Goal: Communication & Community: Share content

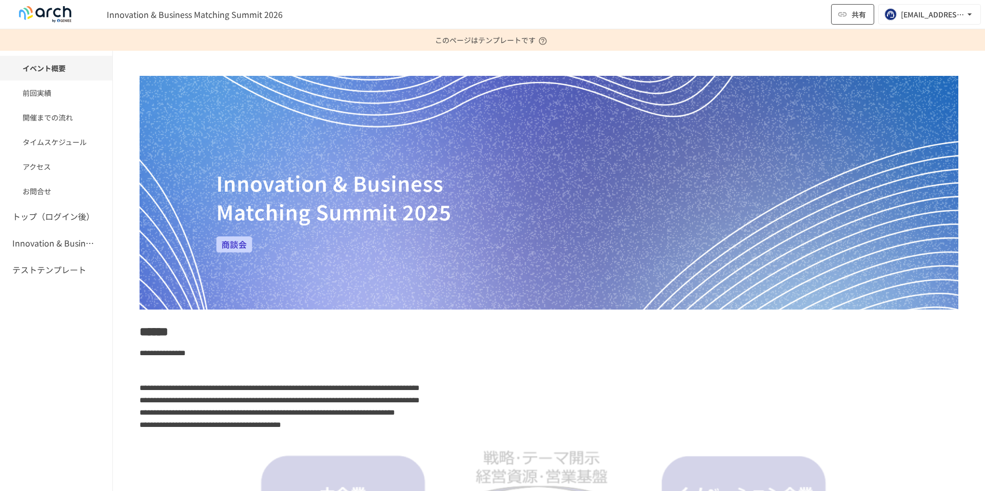
click at [851, 14] on span "共有" at bounding box center [858, 14] width 14 height 11
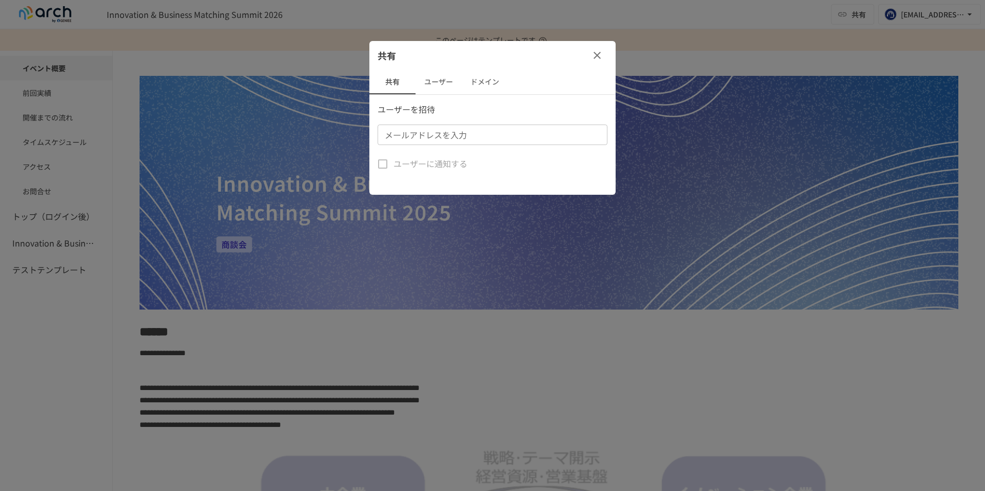
click at [435, 82] on button "ユーザー" at bounding box center [438, 82] width 46 height 25
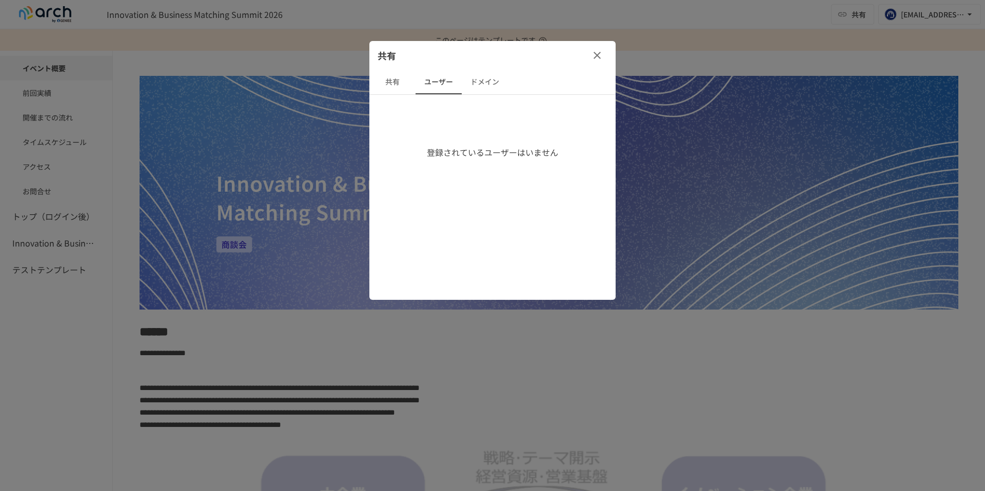
click at [400, 82] on button "共有" at bounding box center [392, 82] width 46 height 25
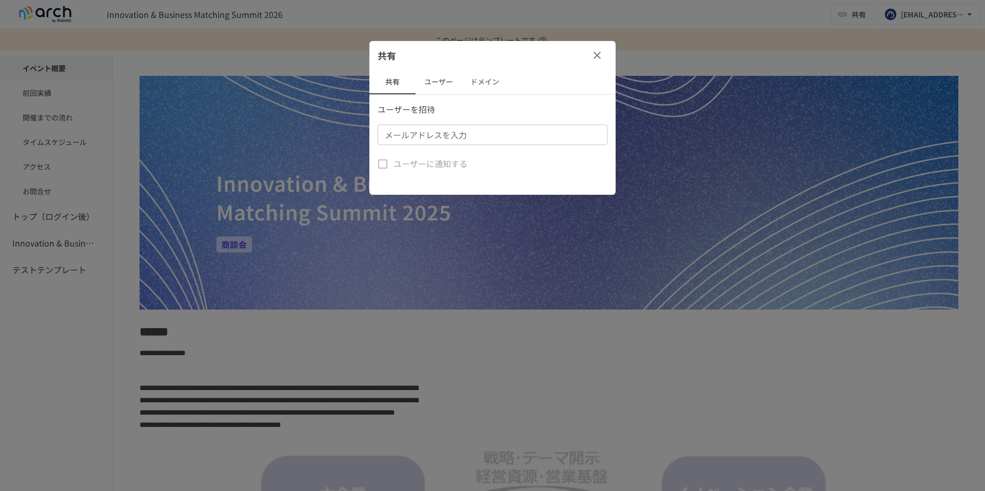
click at [449, 141] on input "メールアドレスを入力" at bounding box center [492, 135] width 222 height 14
click at [599, 57] on icon "button" at bounding box center [596, 55] width 7 height 7
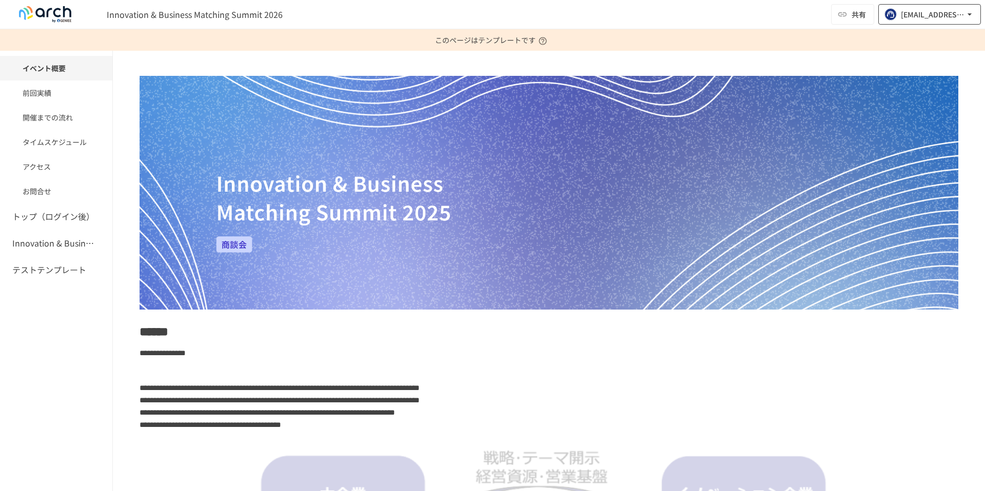
click at [918, 14] on div "wataru.masuda@geniee.co.jp" at bounding box center [933, 14] width 64 height 13
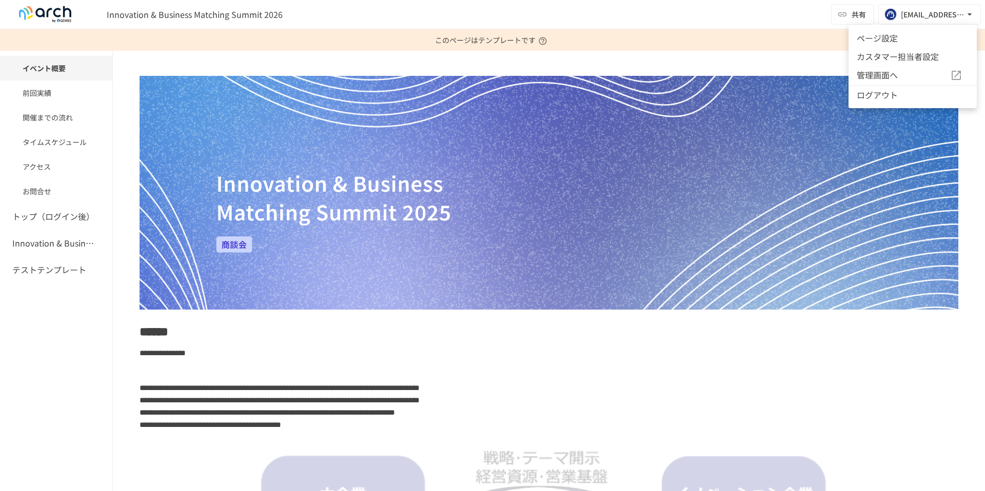
click at [775, 4] on div at bounding box center [492, 245] width 985 height 491
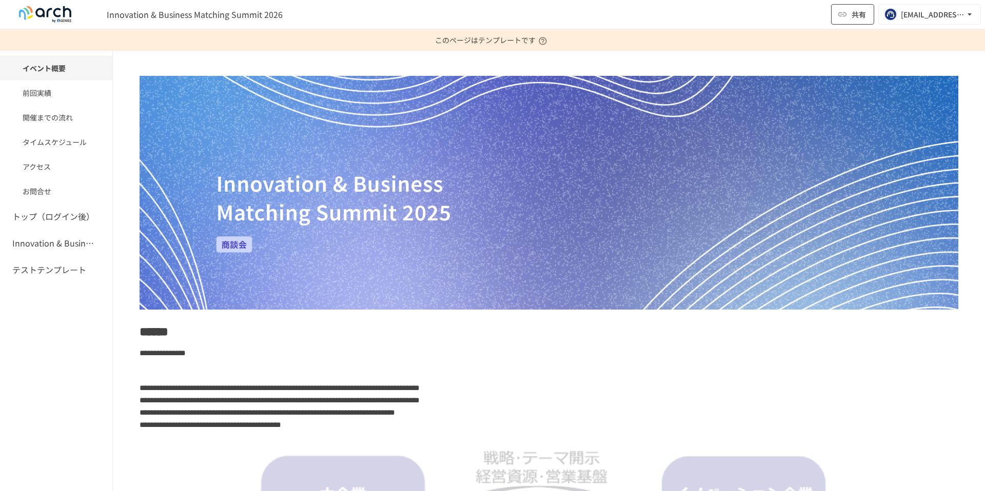
click at [851, 14] on span "共有" at bounding box center [858, 14] width 14 height 11
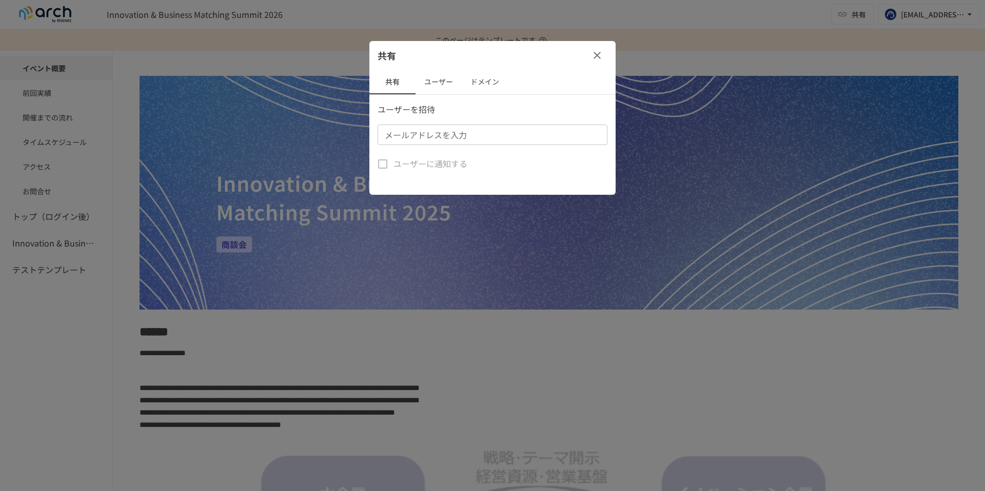
click at [437, 85] on button "ユーザー" at bounding box center [438, 82] width 46 height 25
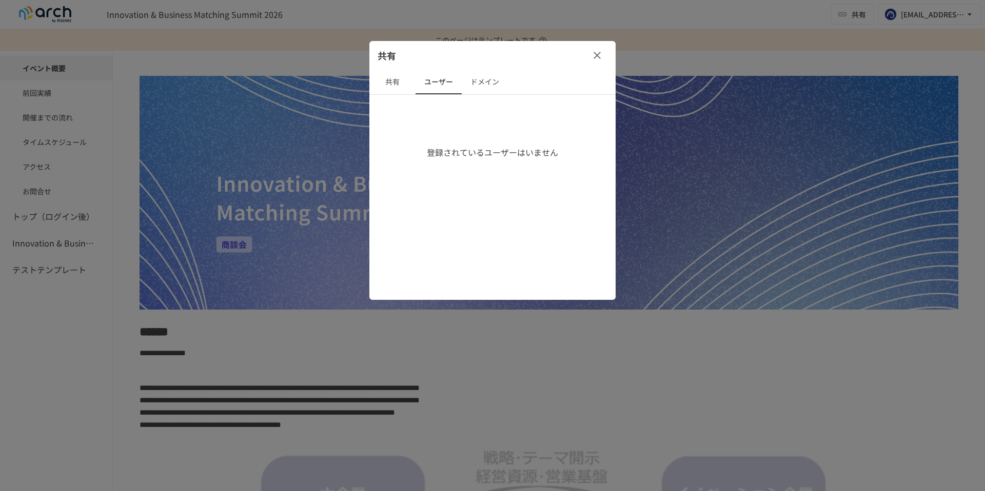
click at [480, 83] on button "ドメイン" at bounding box center [485, 82] width 46 height 25
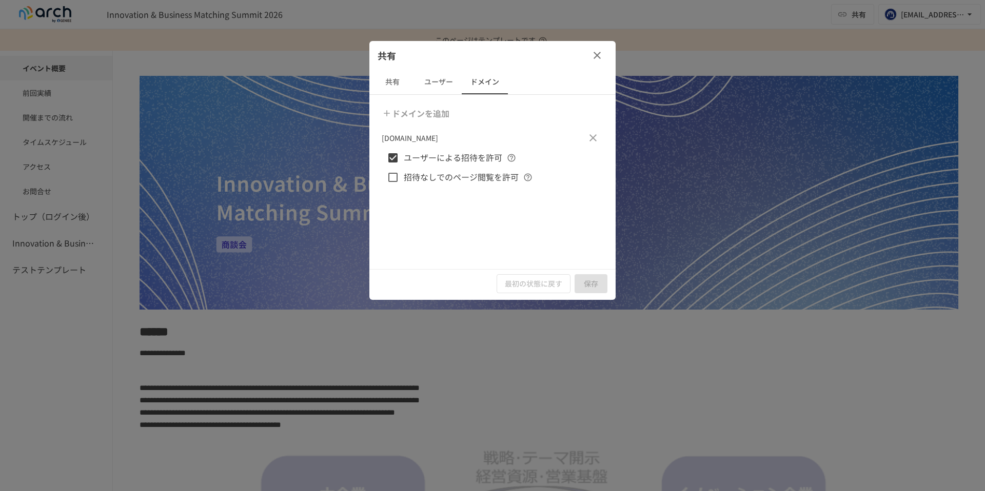
click at [402, 85] on button "共有" at bounding box center [392, 82] width 46 height 25
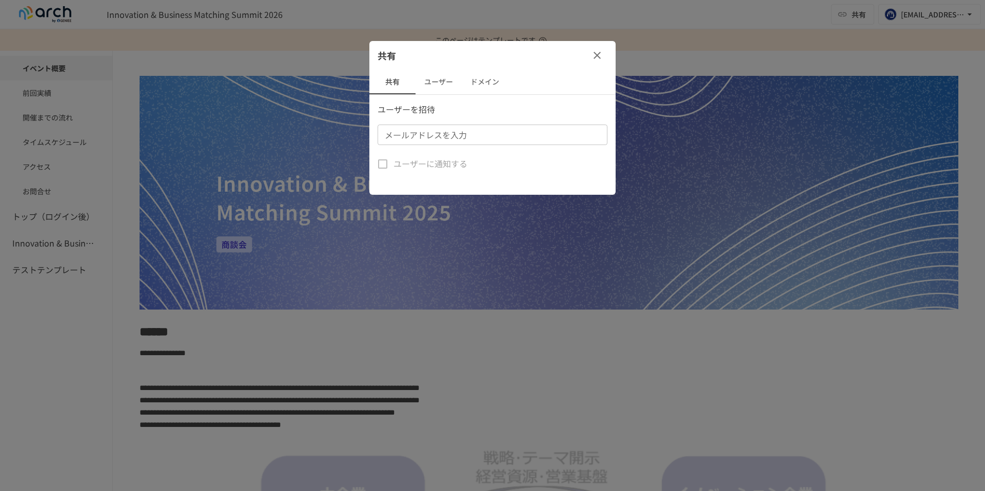
click at [478, 84] on button "ドメイン" at bounding box center [485, 82] width 46 height 25
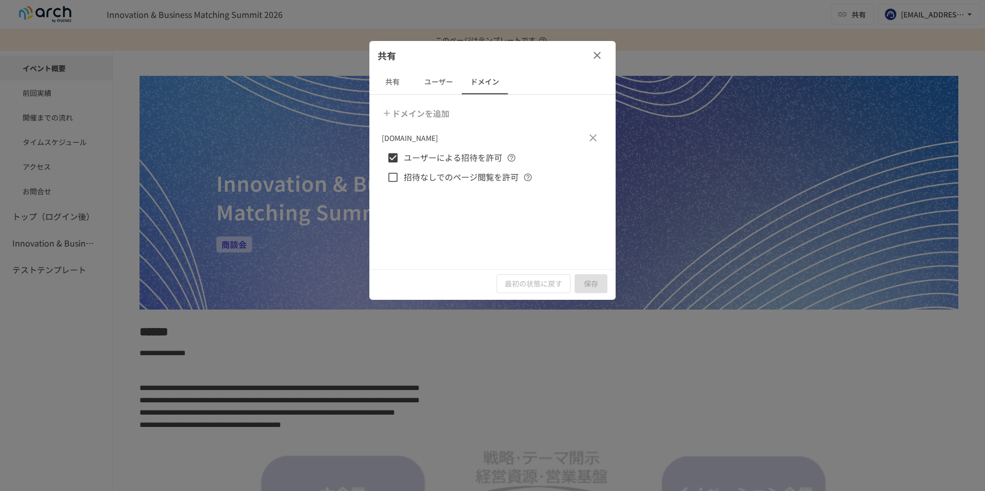
click at [391, 81] on button "共有" at bounding box center [392, 82] width 46 height 25
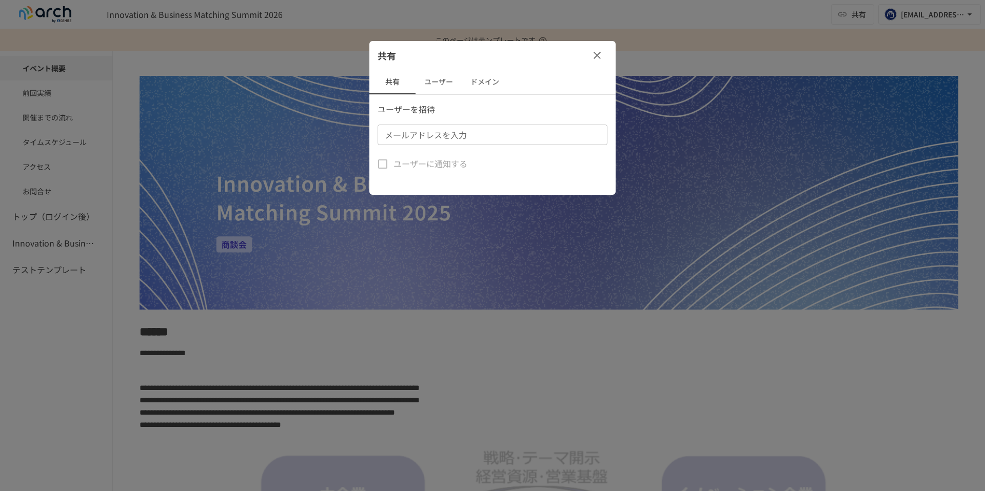
click at [412, 133] on div "メールアドレスを入力 メールアドレスを入力" at bounding box center [493, 135] width 230 height 21
type input "**********"
click at [383, 165] on label "ユーザーに通知する" at bounding box center [419, 164] width 95 height 22
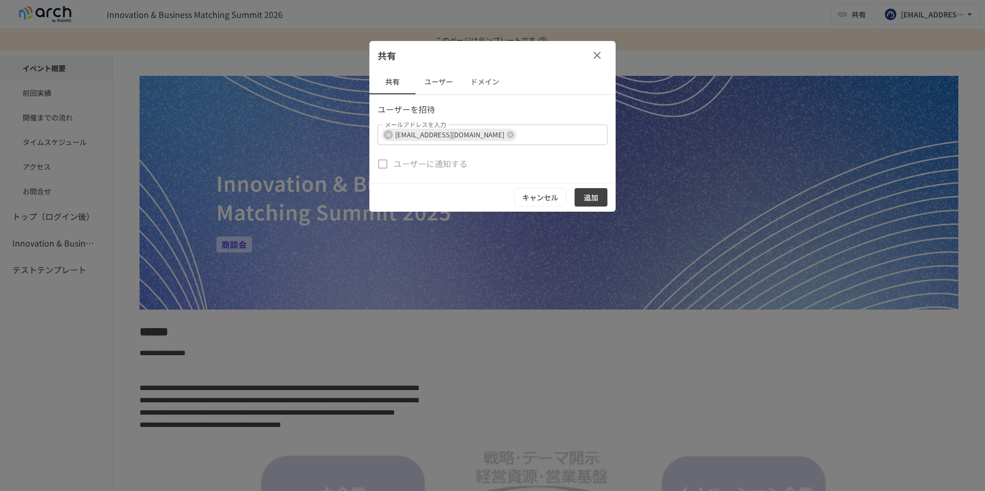
click at [596, 202] on button "追加" at bounding box center [590, 197] width 33 height 19
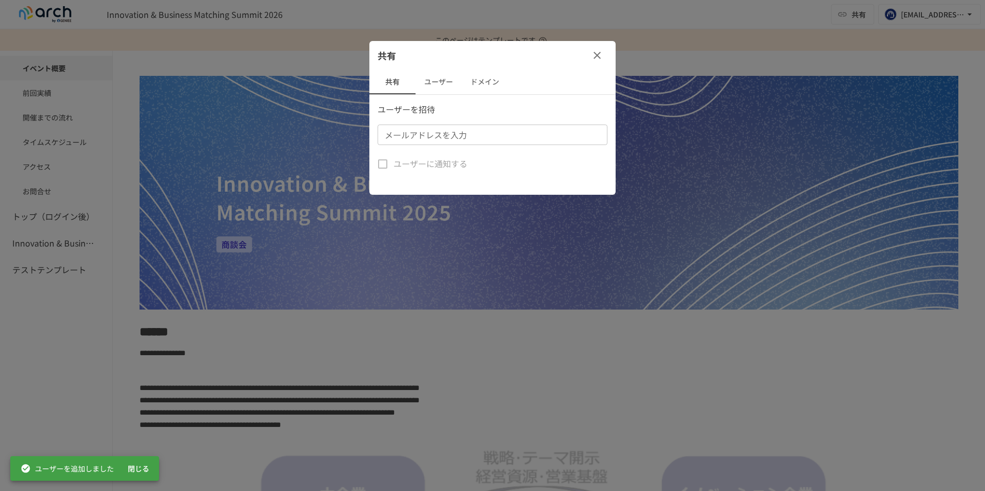
click at [439, 87] on button "ユーザー" at bounding box center [438, 82] width 46 height 25
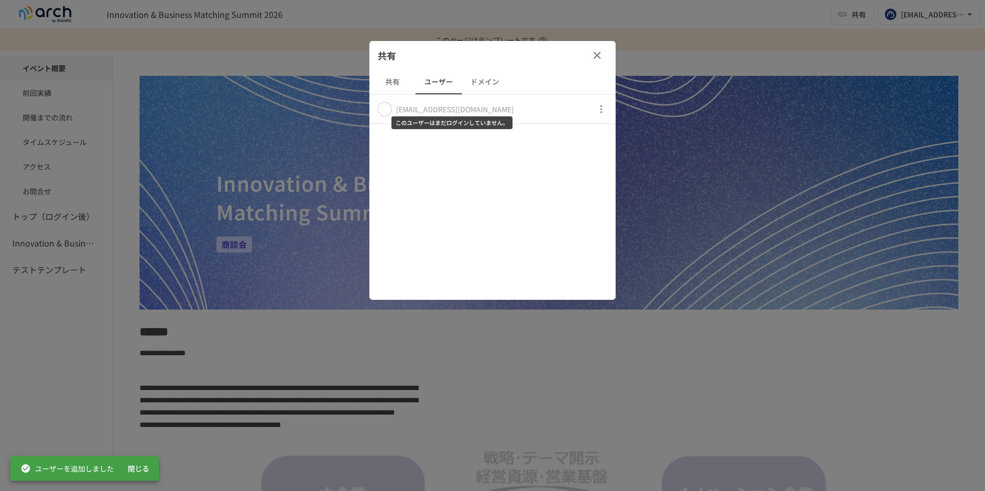
click at [419, 111] on div "wataru.masuda+11@geniee.co.jp" at bounding box center [455, 109] width 118 height 10
click at [607, 111] on button "button" at bounding box center [601, 109] width 21 height 21
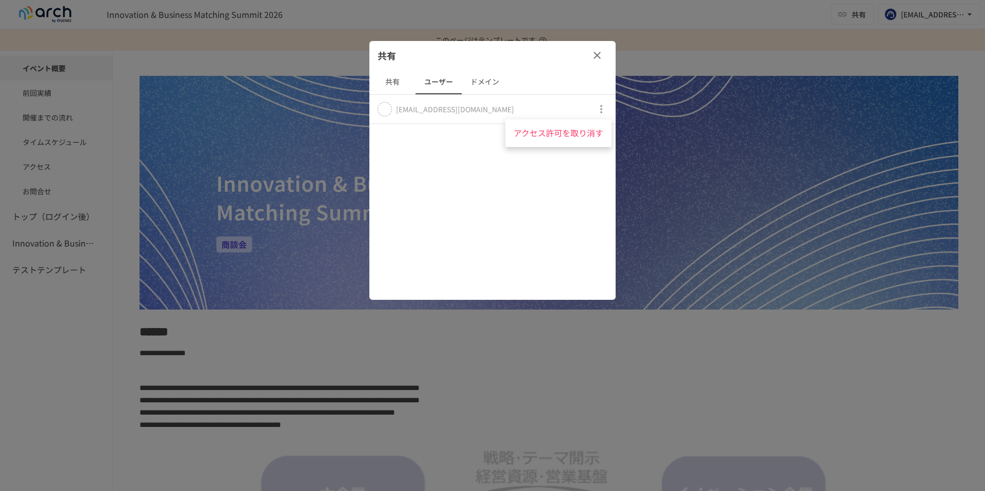
click at [453, 100] on div at bounding box center [492, 245] width 985 height 491
click at [376, 109] on td "wataru.masuda+11@geniee.co.jp" at bounding box center [443, 109] width 149 height 29
click at [382, 111] on icon at bounding box center [385, 109] width 7 height 7
click at [393, 89] on button "共有" at bounding box center [392, 82] width 46 height 25
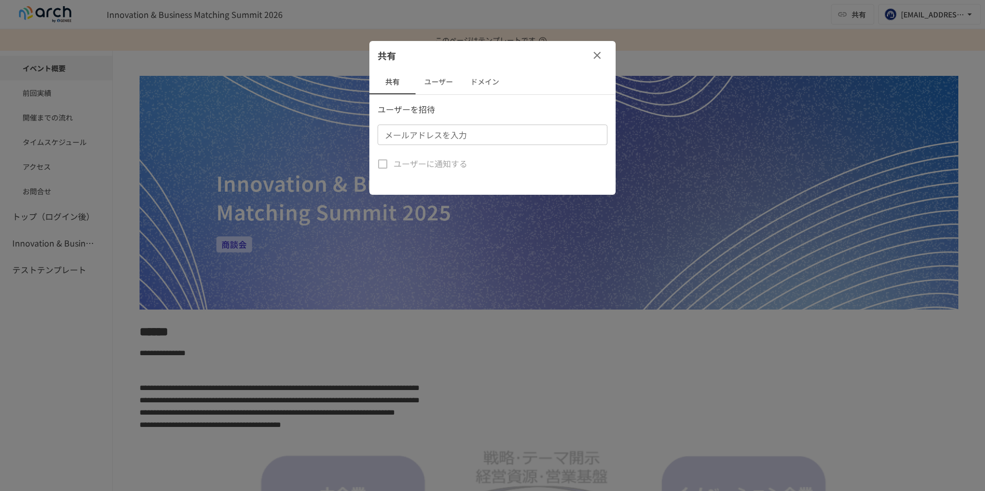
click at [441, 85] on button "ユーザー" at bounding box center [438, 82] width 46 height 25
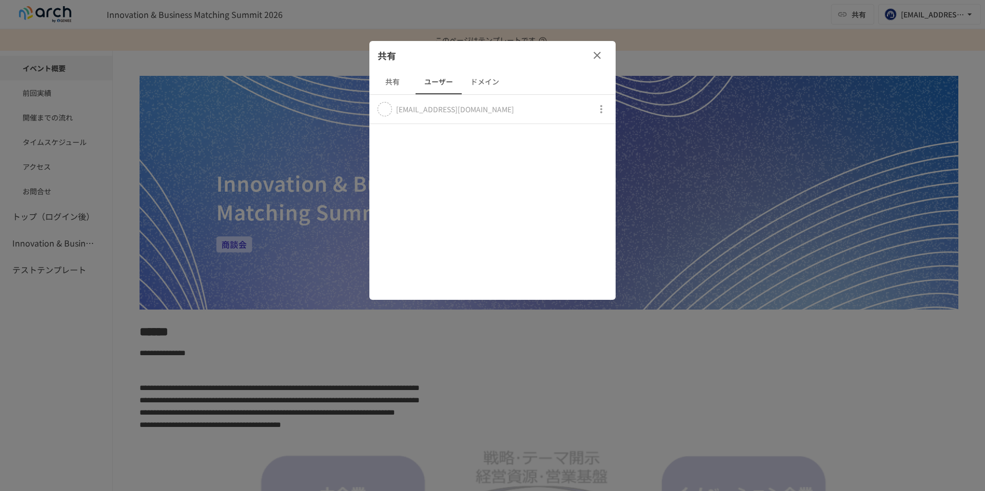
click at [479, 78] on button "ドメイン" at bounding box center [485, 82] width 46 height 25
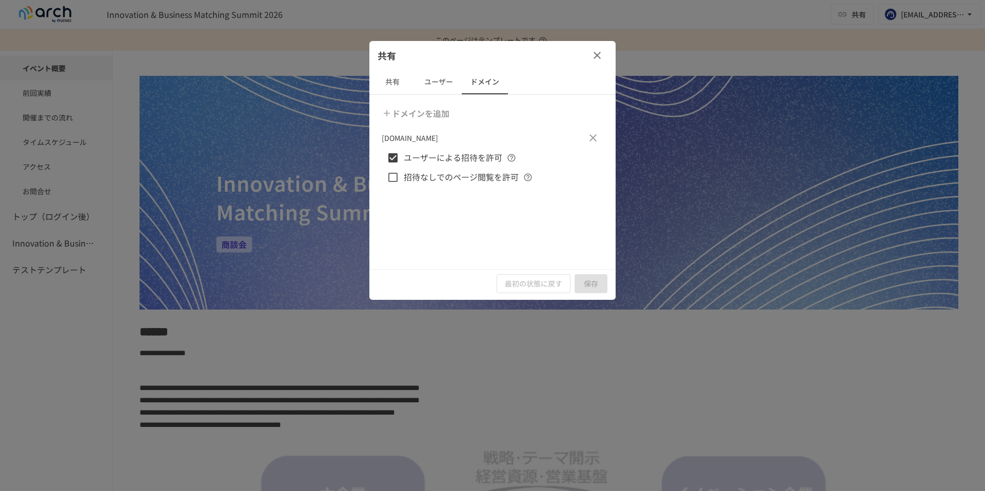
click at [444, 78] on button "ユーザー" at bounding box center [438, 82] width 46 height 25
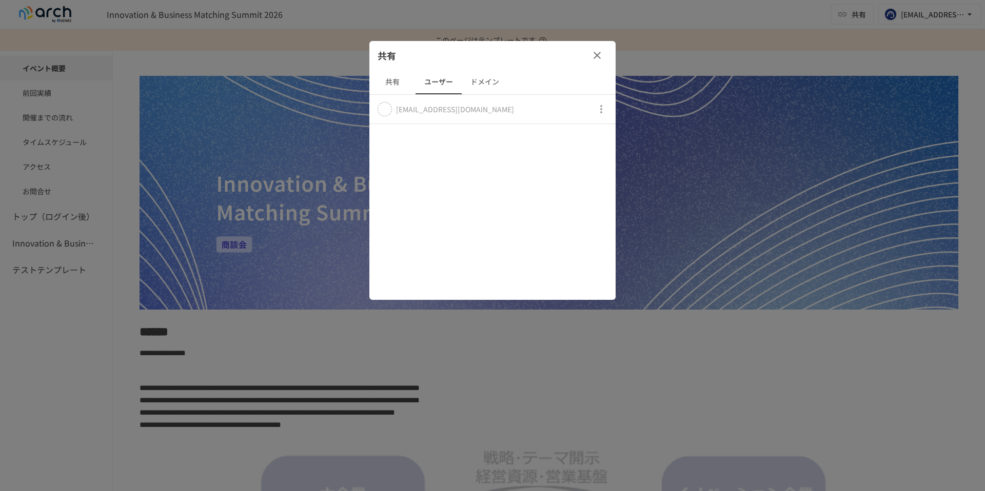
click at [398, 78] on button "共有" at bounding box center [392, 82] width 46 height 25
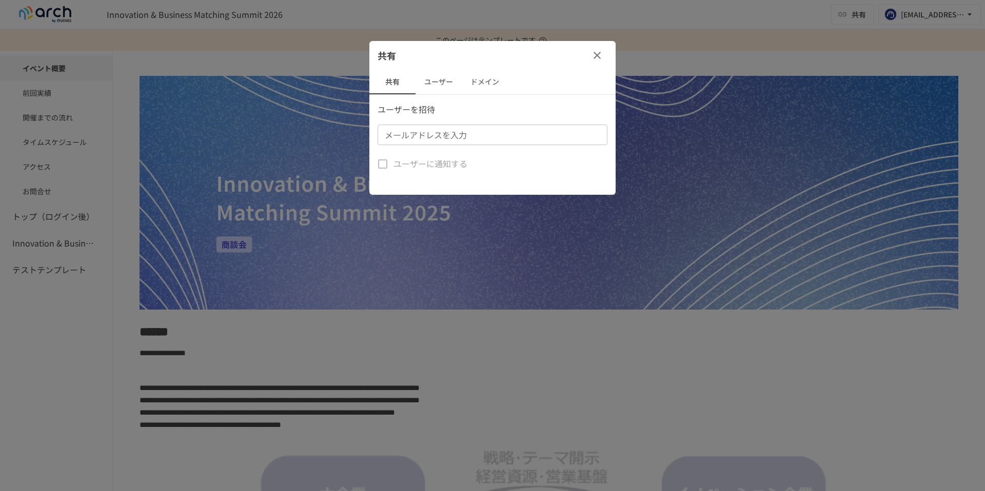
click at [429, 77] on button "ユーザー" at bounding box center [438, 82] width 46 height 25
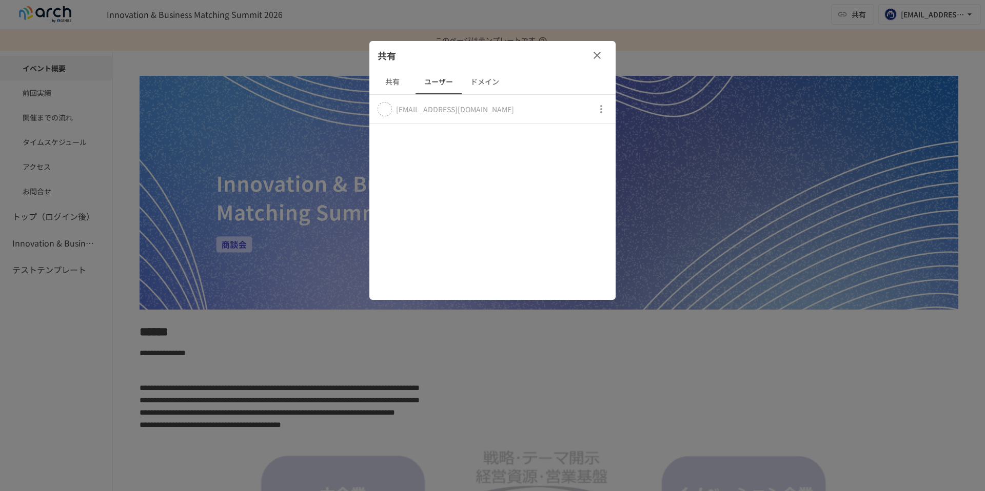
click at [483, 76] on button "ドメイン" at bounding box center [485, 82] width 46 height 25
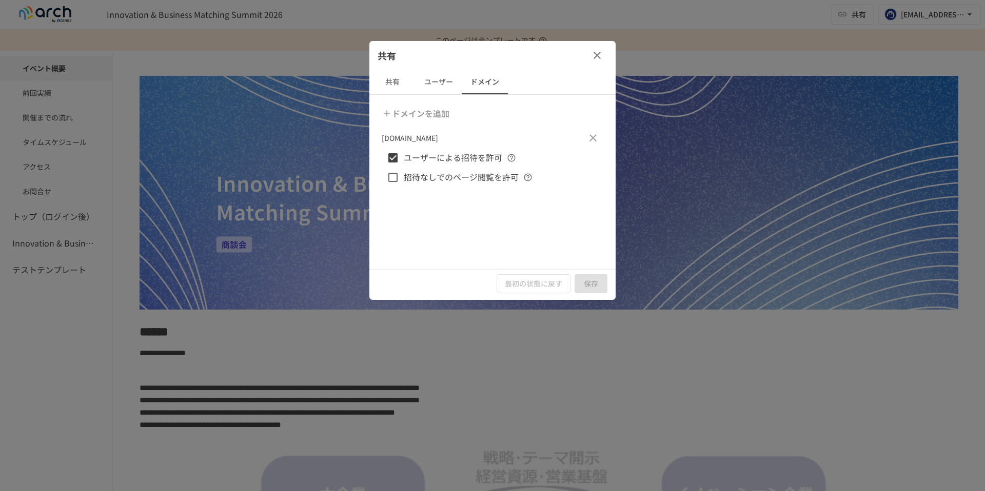
click at [431, 79] on button "ユーザー" at bounding box center [438, 82] width 46 height 25
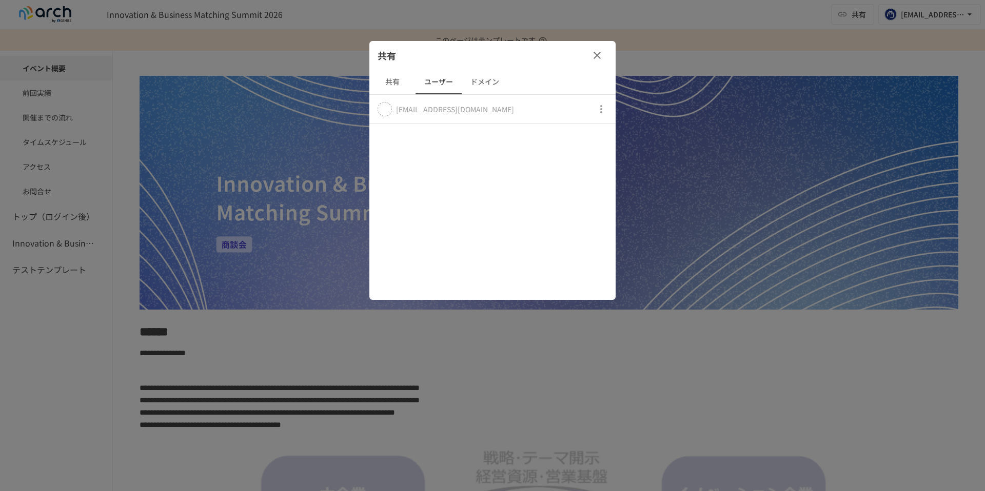
click at [393, 76] on button "共有" at bounding box center [392, 82] width 46 height 25
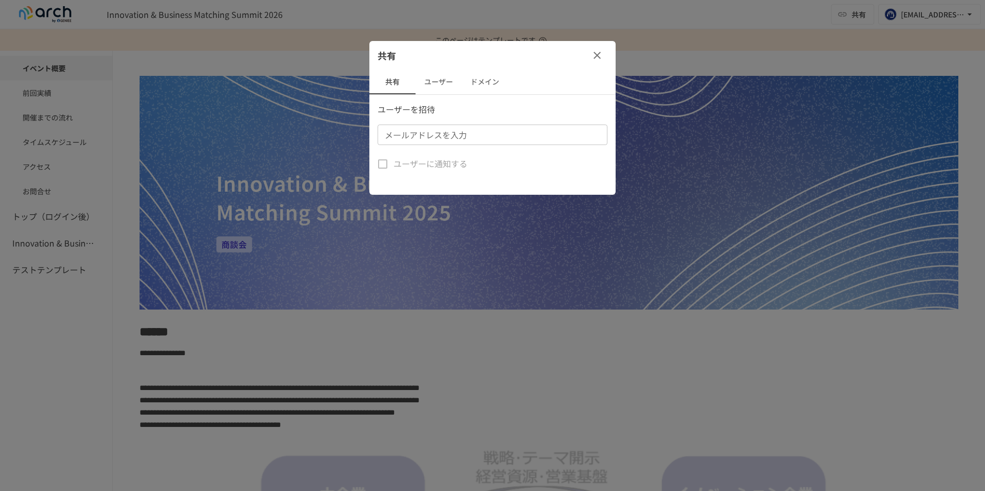
click at [439, 82] on button "ユーザー" at bounding box center [438, 82] width 46 height 25
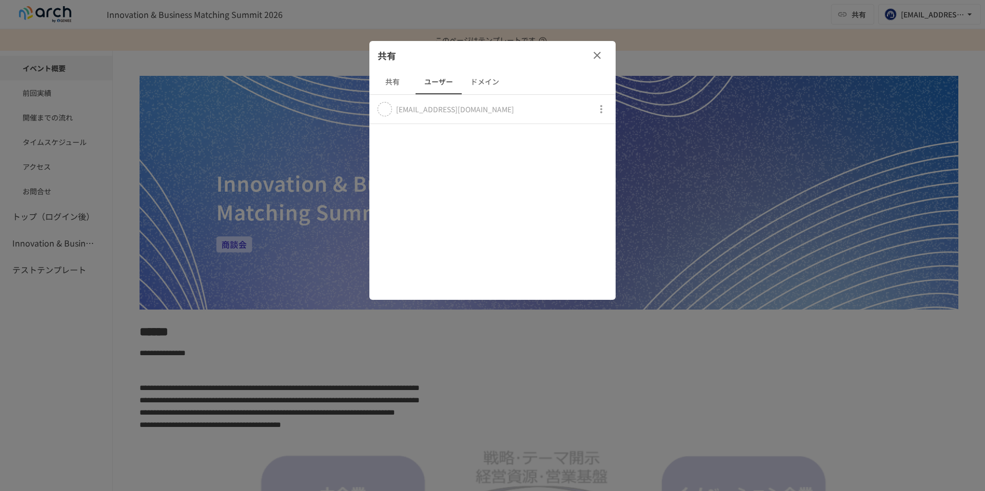
click at [485, 82] on button "ドメイン" at bounding box center [485, 82] width 46 height 25
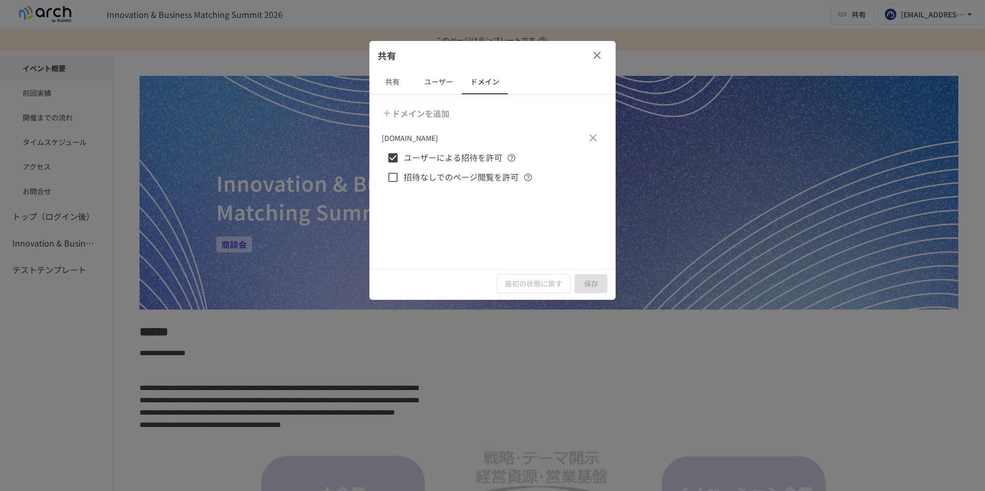
click at [390, 84] on button "共有" at bounding box center [392, 82] width 46 height 25
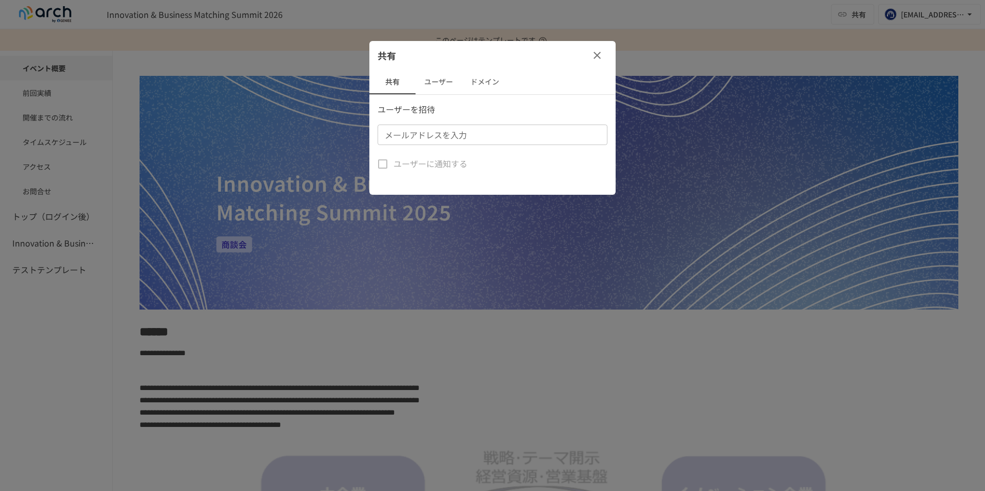
click at [593, 54] on icon "button" at bounding box center [597, 55] width 12 height 12
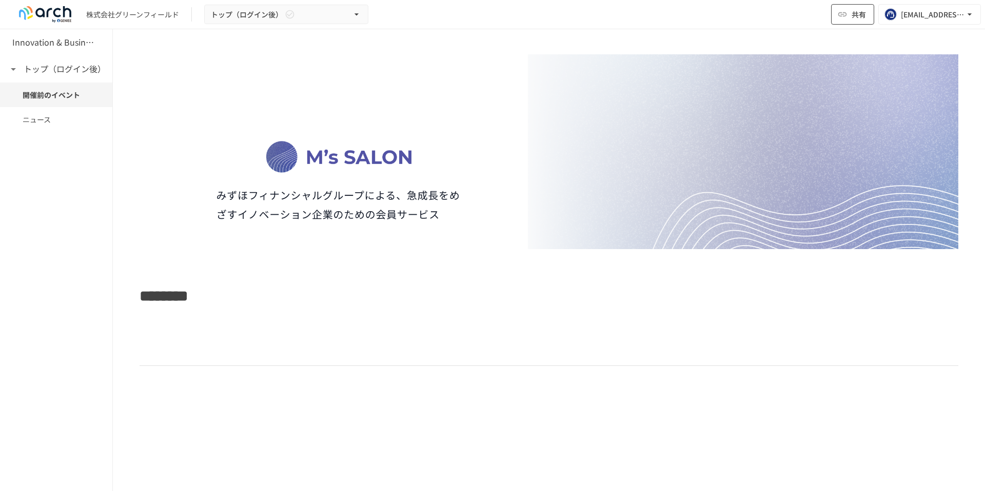
click at [847, 19] on button "共有" at bounding box center [852, 14] width 43 height 21
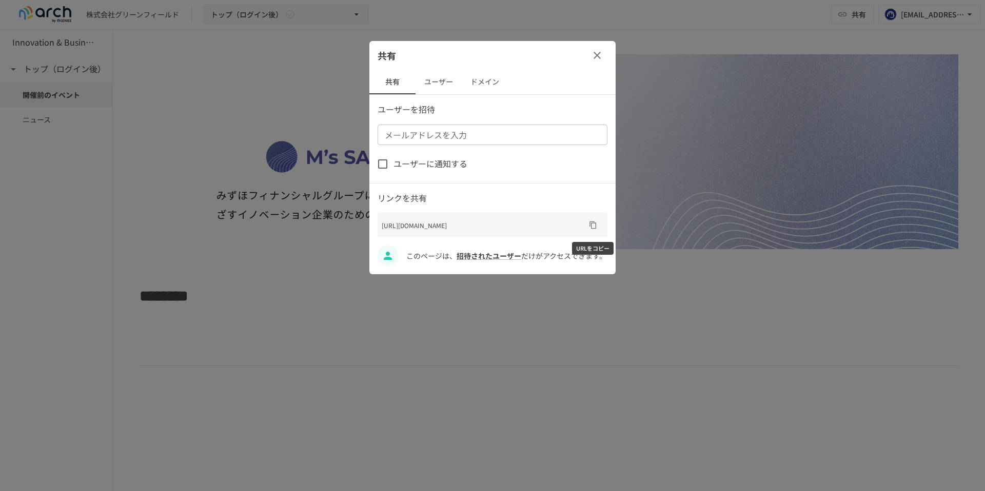
click at [593, 228] on icon "URLをコピー" at bounding box center [593, 225] width 8 height 8
click at [432, 84] on button "ユーザー" at bounding box center [438, 82] width 46 height 25
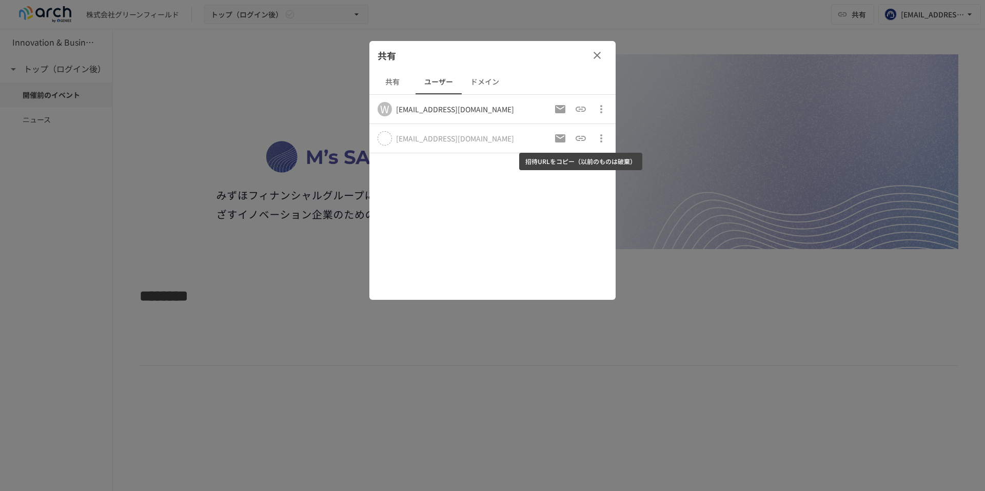
click at [586, 139] on icon "招待URLをコピー（以前のものは破棄）" at bounding box center [580, 138] width 12 height 12
